Goal: Information Seeking & Learning: Learn about a topic

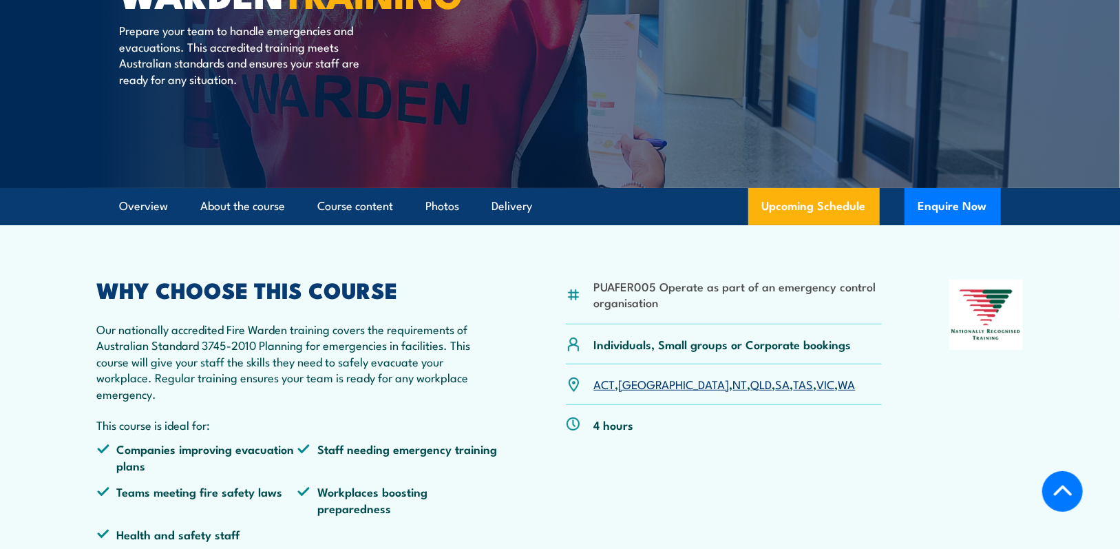
scroll to position [275, 0]
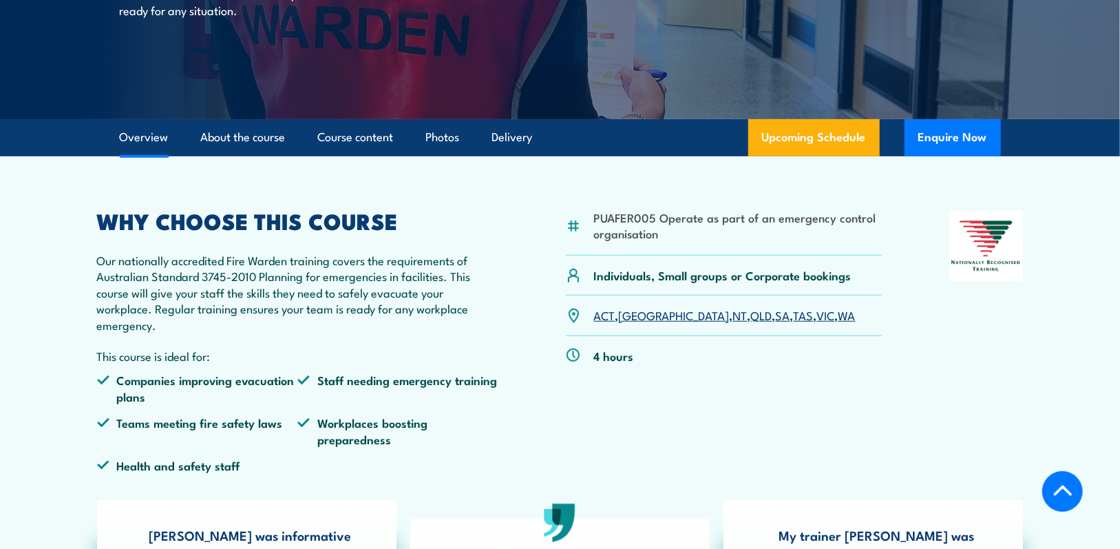
click at [776, 319] on link "SA" at bounding box center [783, 314] width 14 height 17
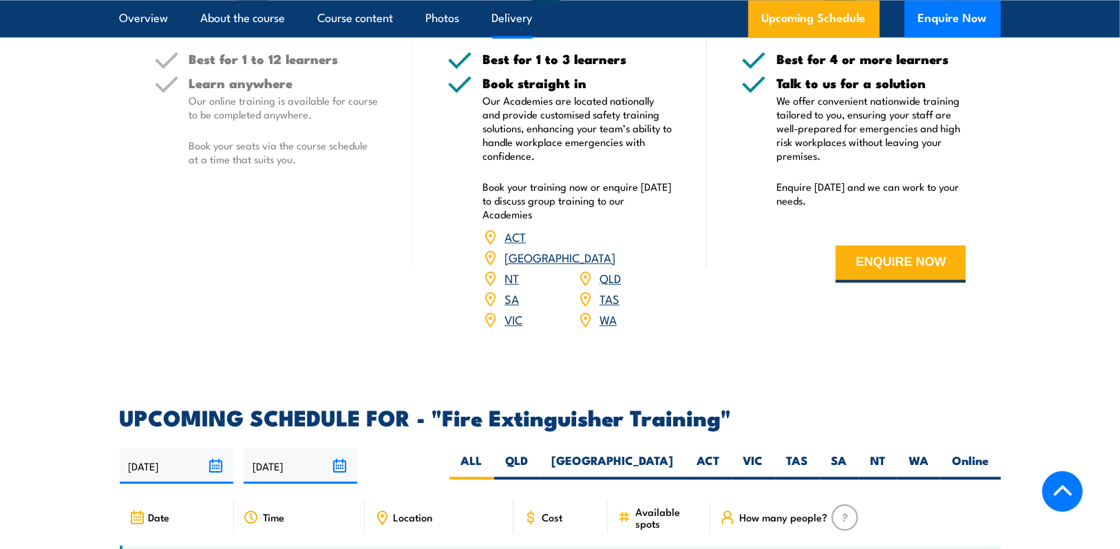
scroll to position [1927, 0]
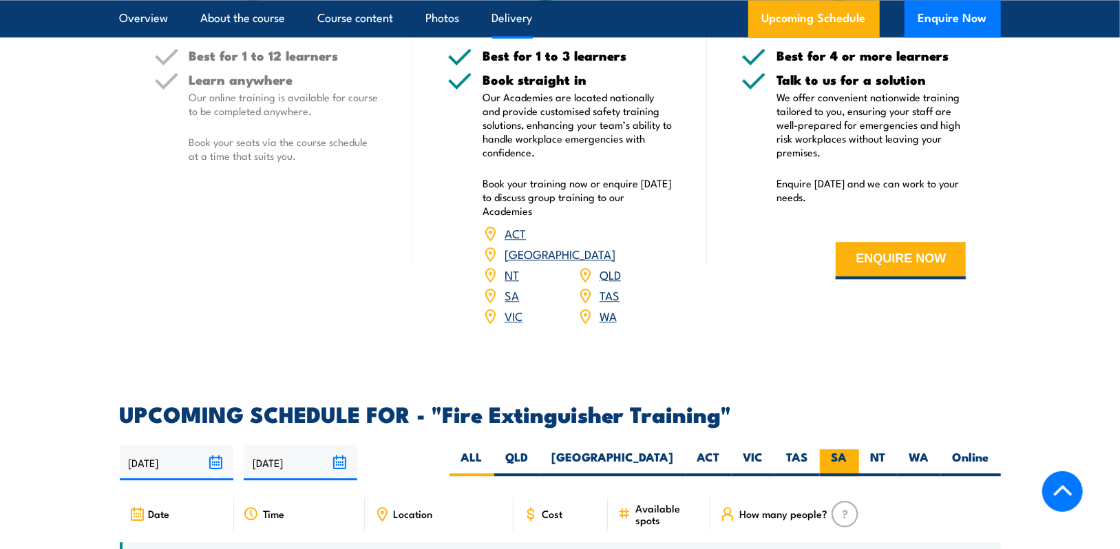
click at [834, 449] on label "SA" at bounding box center [839, 462] width 39 height 27
click at [847, 449] on input "SA" at bounding box center [851, 453] width 9 height 9
radio input "true"
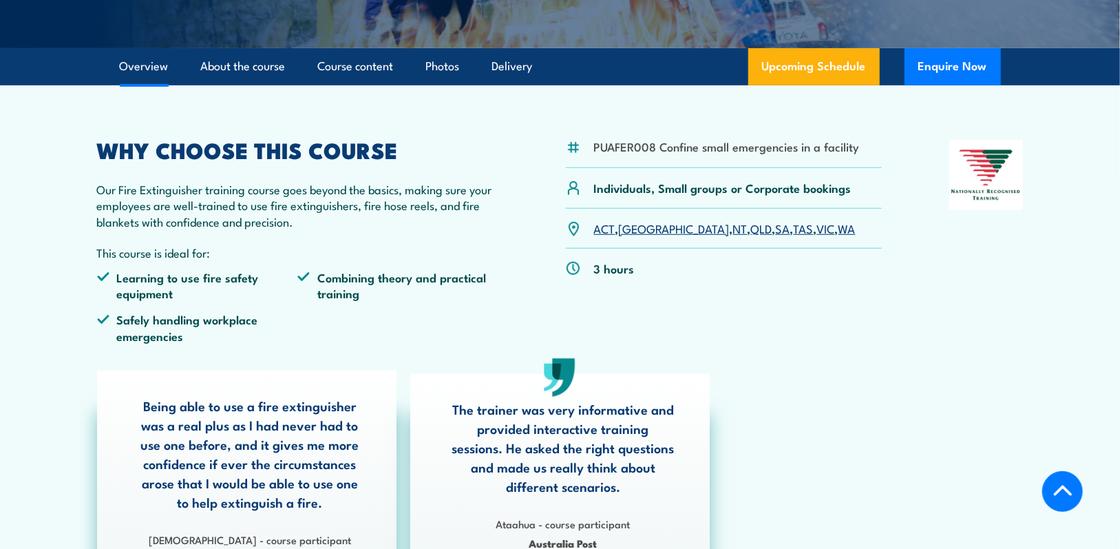
scroll to position [314, 0]
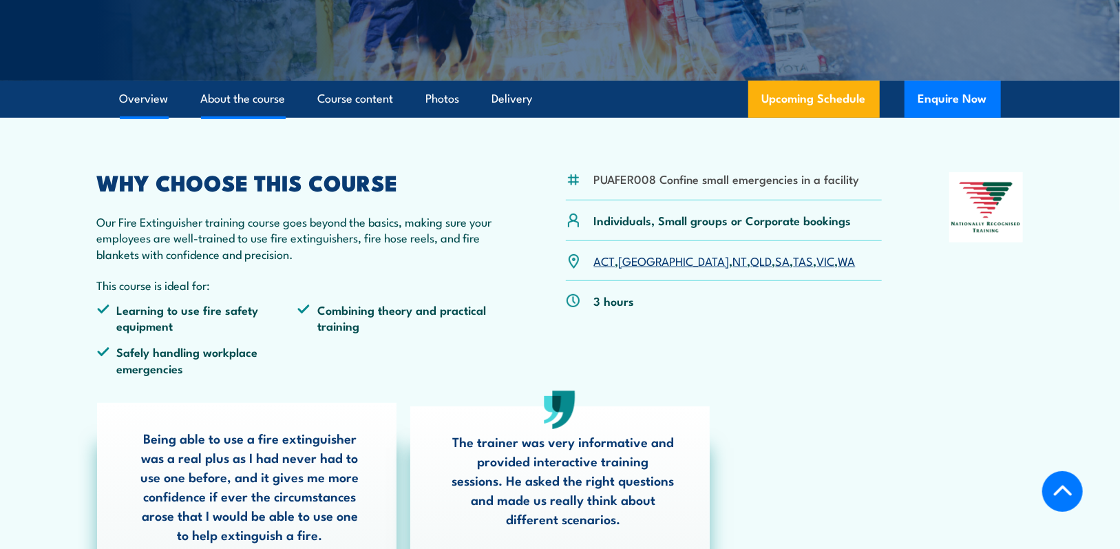
click at [231, 94] on link "About the course" at bounding box center [243, 99] width 85 height 36
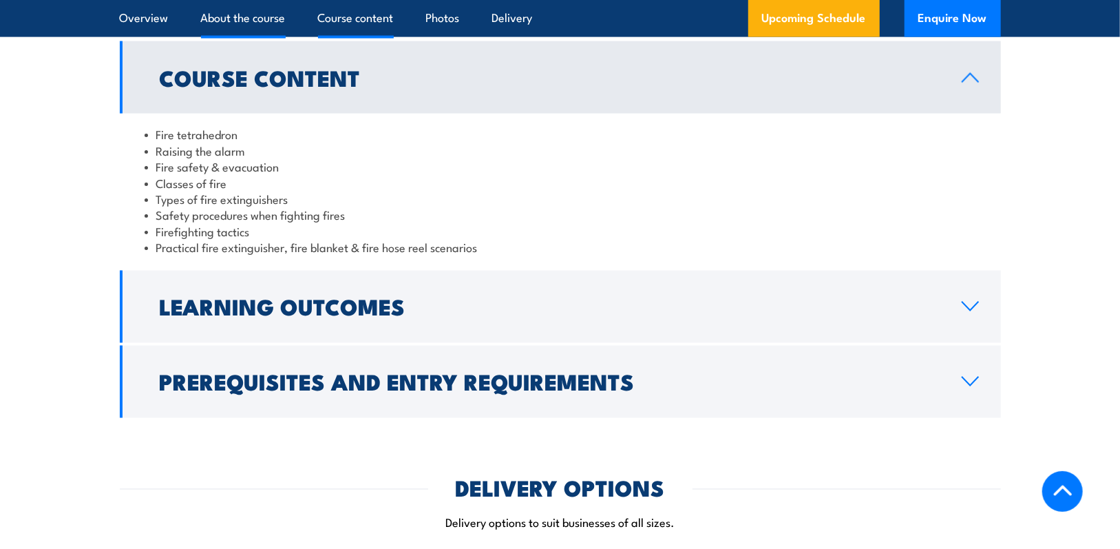
scroll to position [1311, 0]
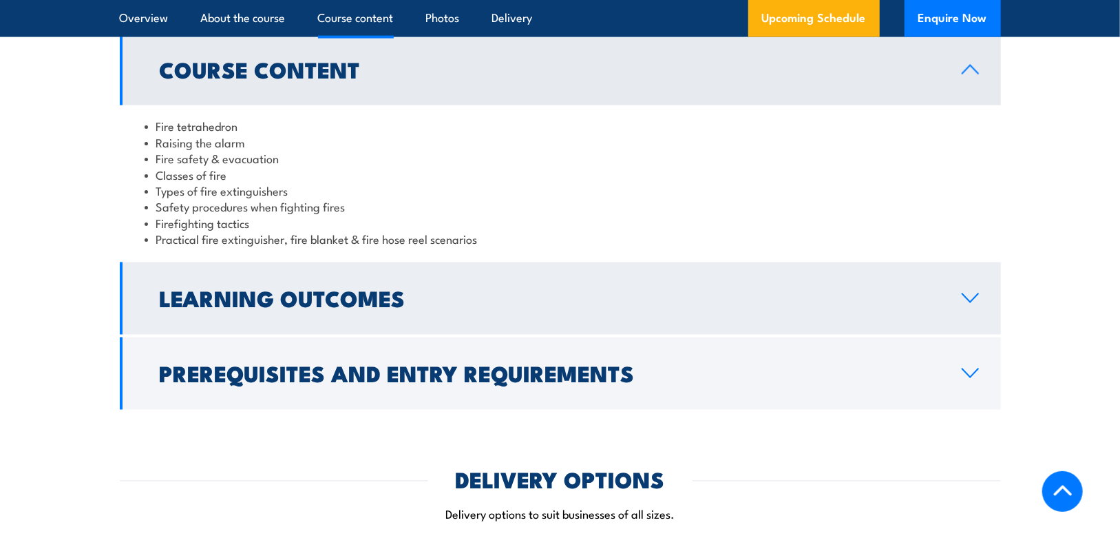
click at [325, 308] on h2 "Learning Outcomes" at bounding box center [550, 297] width 780 height 19
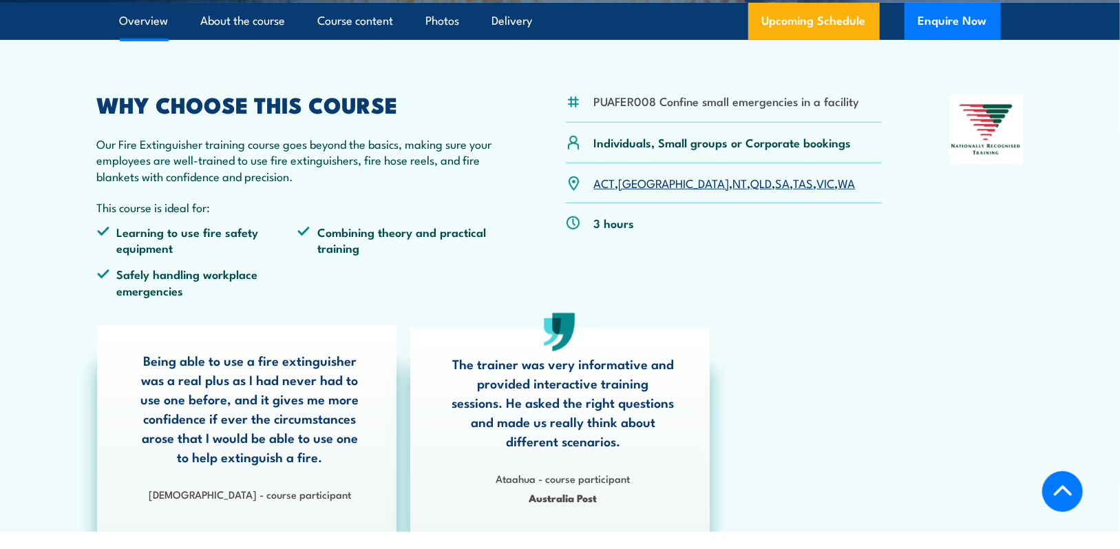
scroll to position [389, 0]
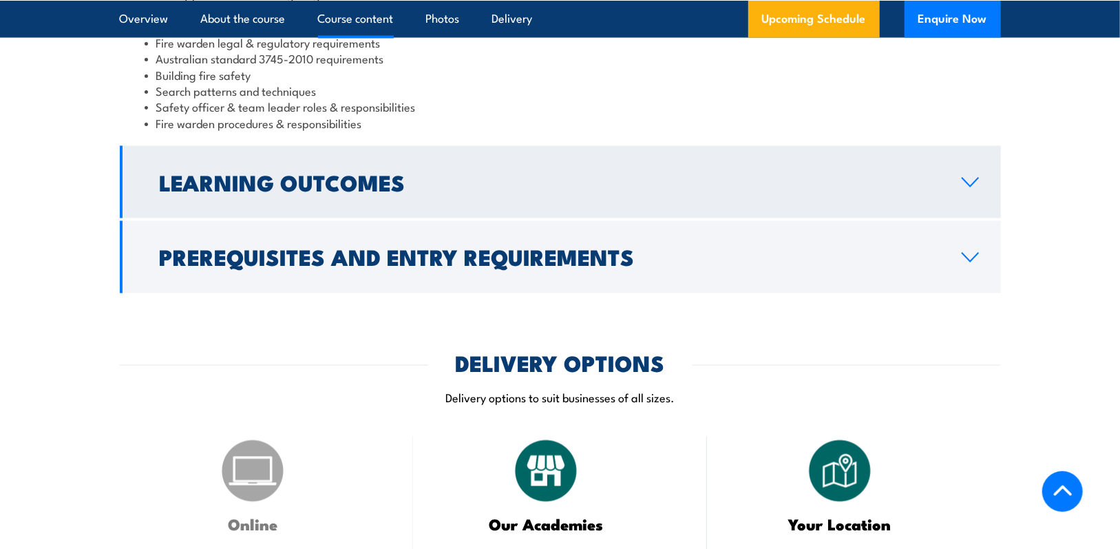
click at [231, 191] on h2 "Learning Outcomes" at bounding box center [550, 181] width 780 height 19
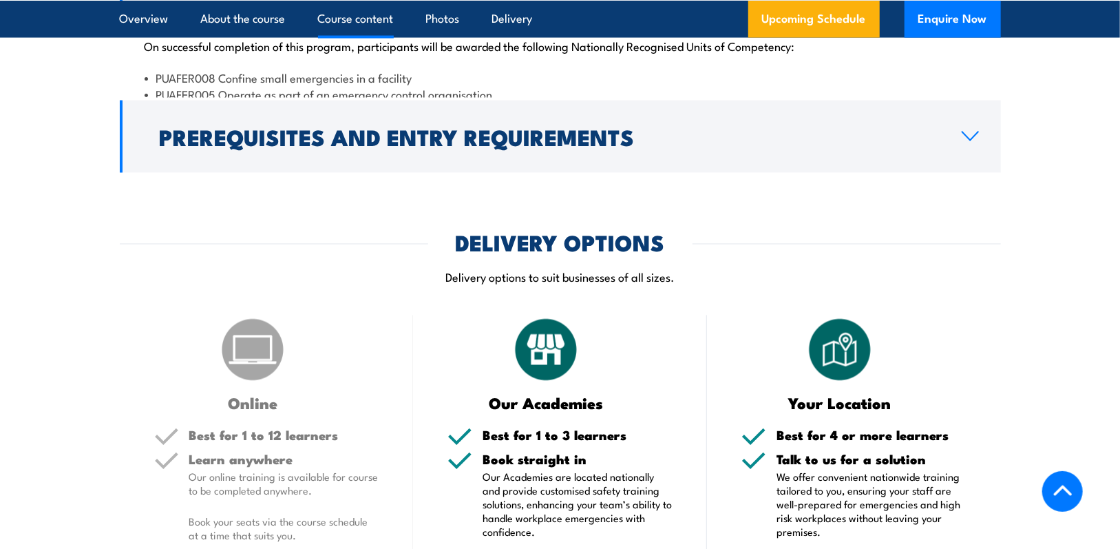
scroll to position [1306, 0]
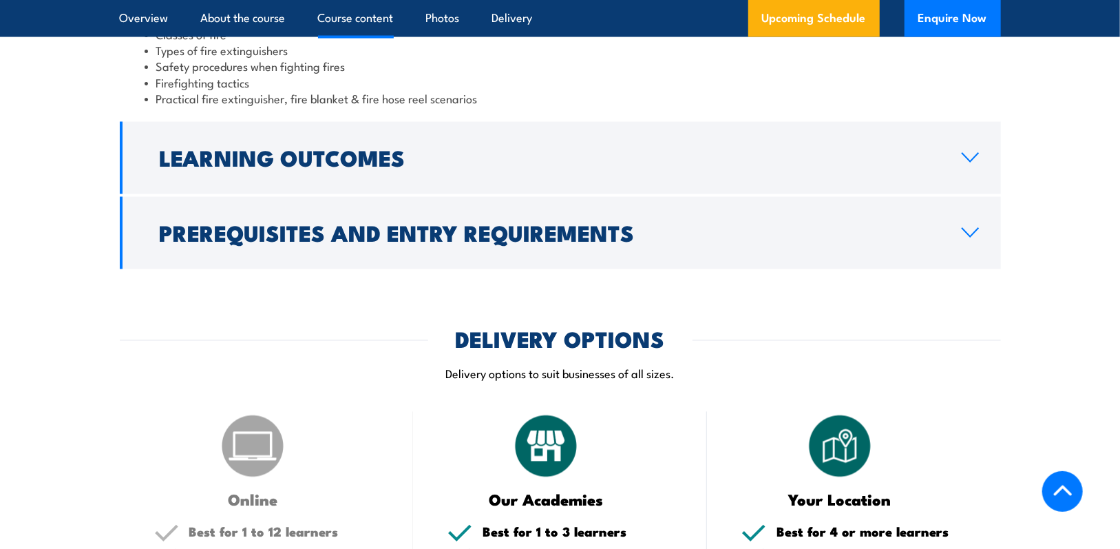
scroll to position [1377, 0]
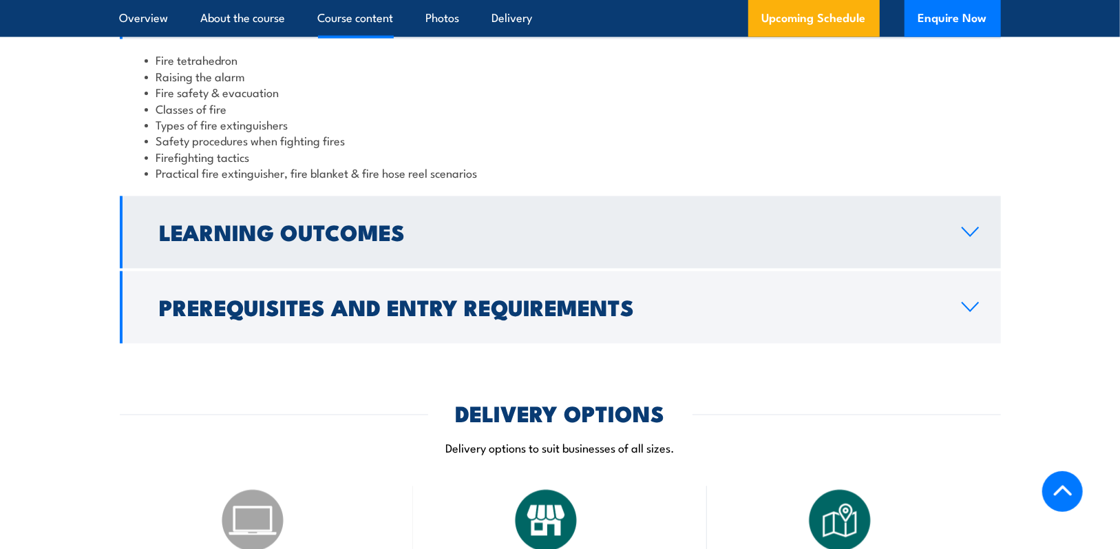
click at [209, 229] on h2 "Learning Outcomes" at bounding box center [550, 231] width 780 height 19
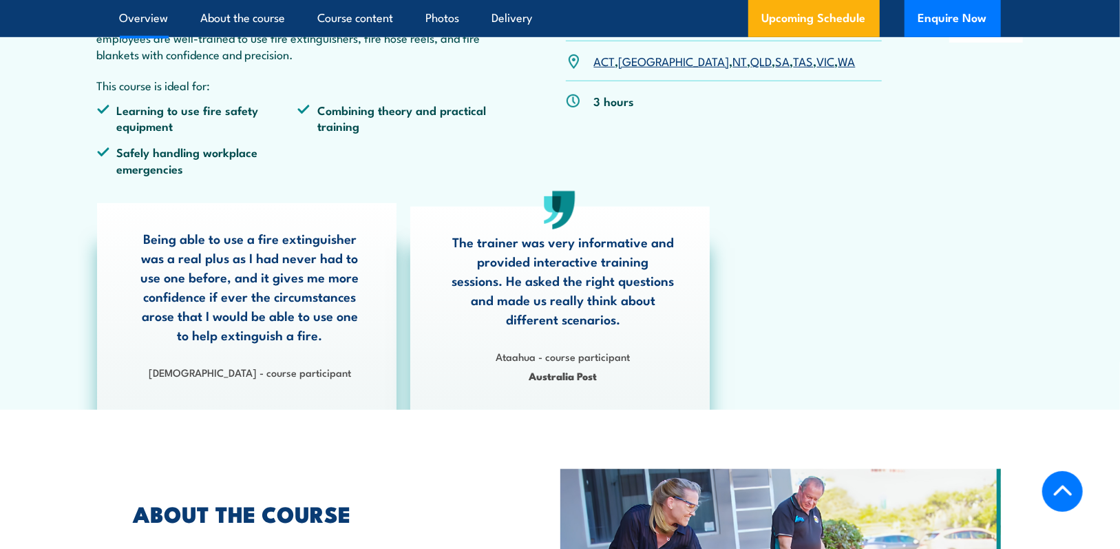
scroll to position [344, 0]
